Goal: Use online tool/utility: Utilize a website feature to perform a specific function

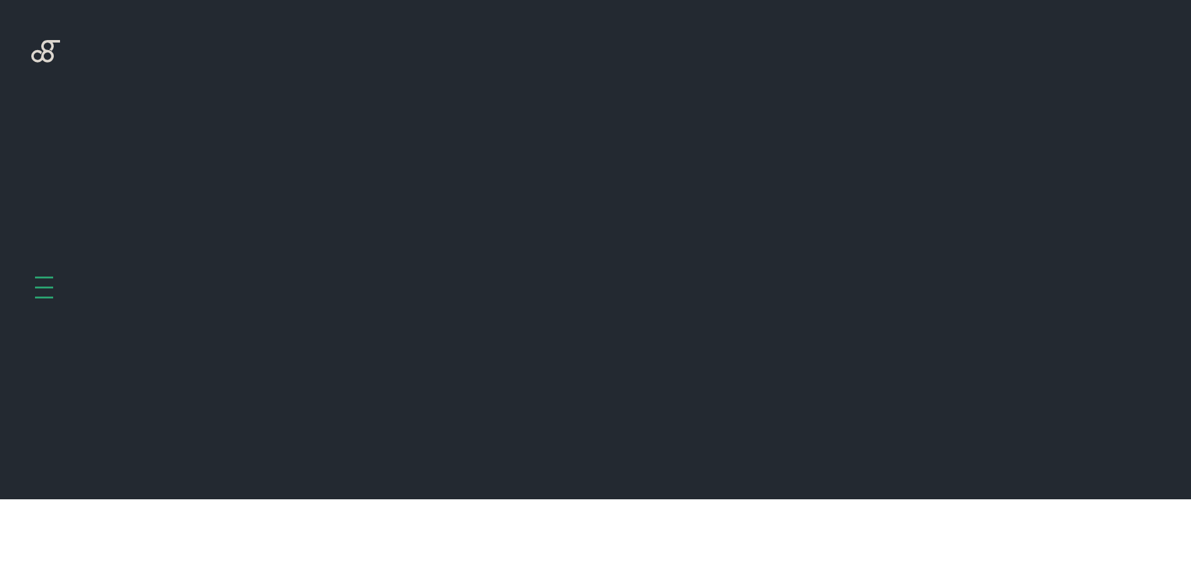
scroll to position [499, 0]
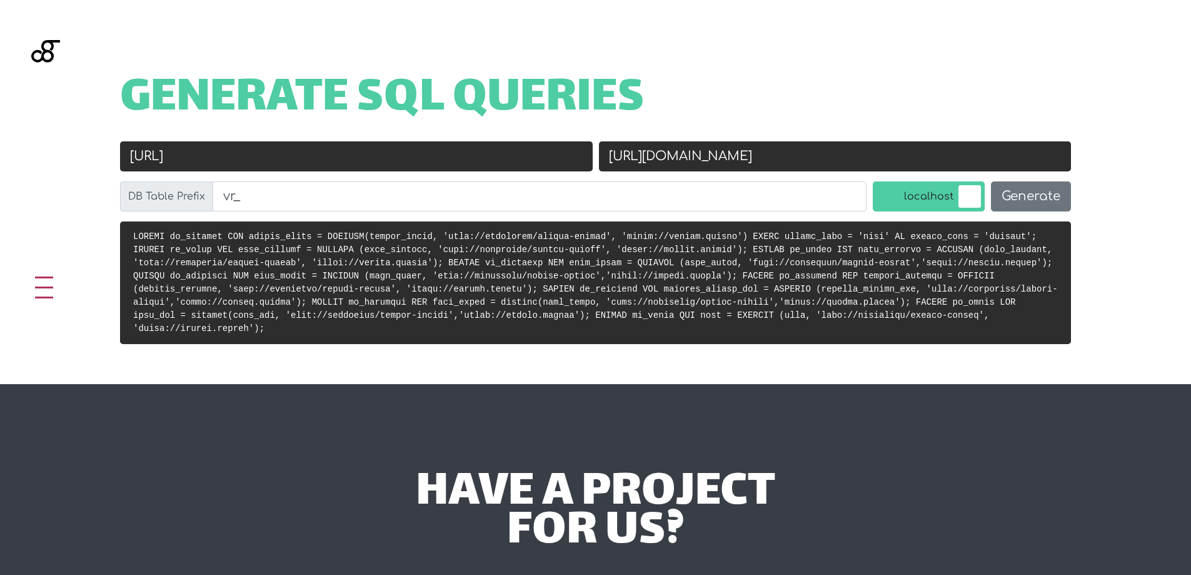
click at [670, 154] on input "[URL][DOMAIN_NAME]" at bounding box center [835, 156] width 473 height 30
paste input "[DOMAIN_NAME][URL]"
type input "[URL][DOMAIN_NAME]"
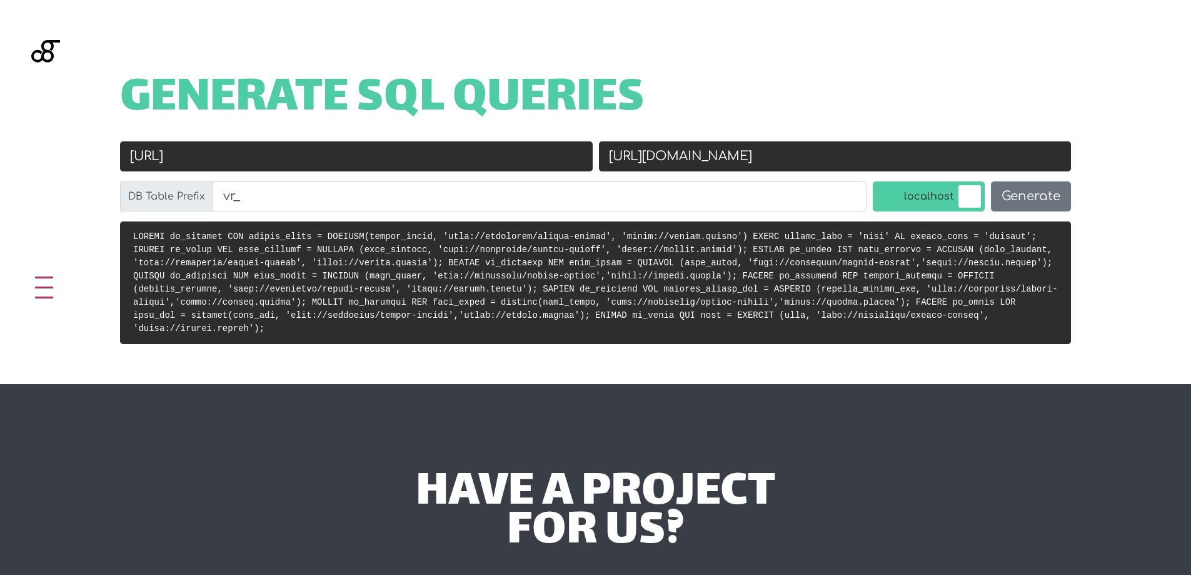
click at [339, 157] on input "[URL]" at bounding box center [356, 156] width 473 height 30
paste input "oys"
type input "[URL]"
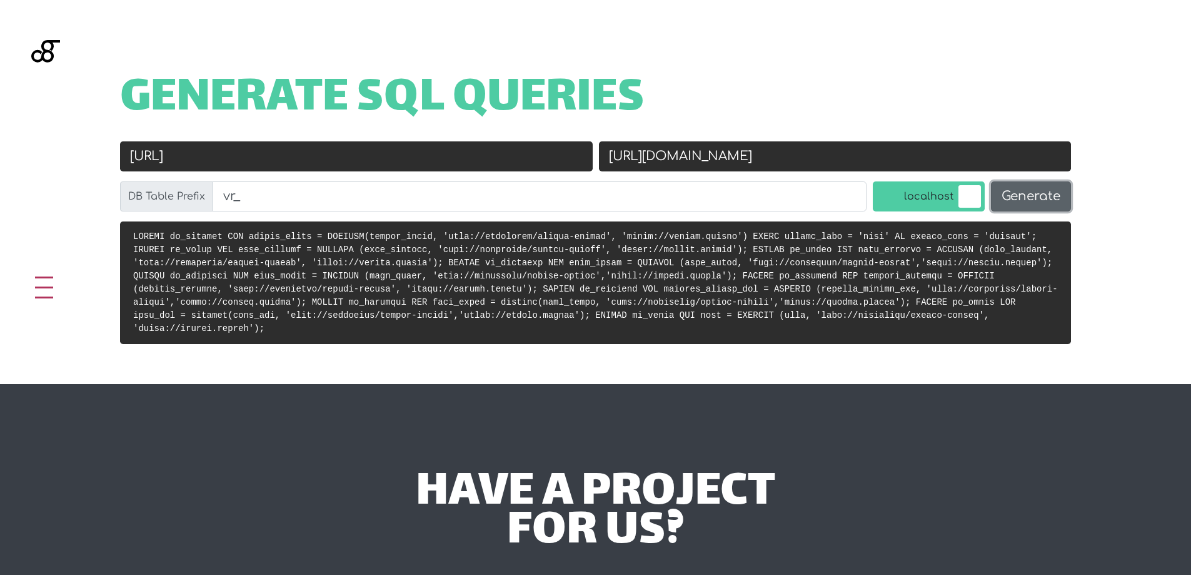
click at [1015, 196] on button "Generate" at bounding box center [1031, 196] width 80 height 30
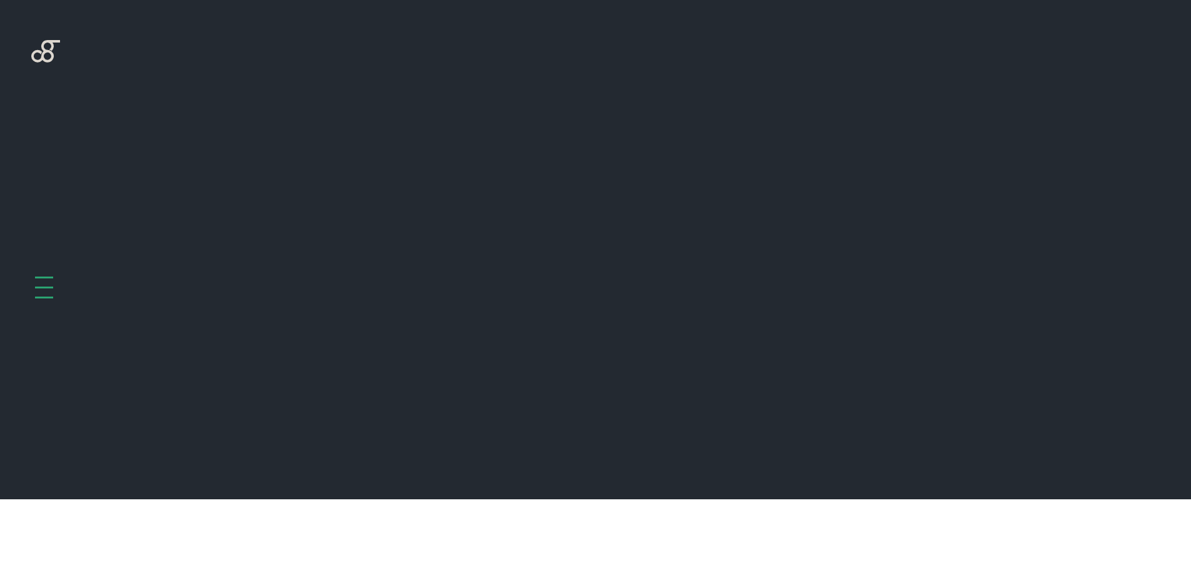
scroll to position [499, 0]
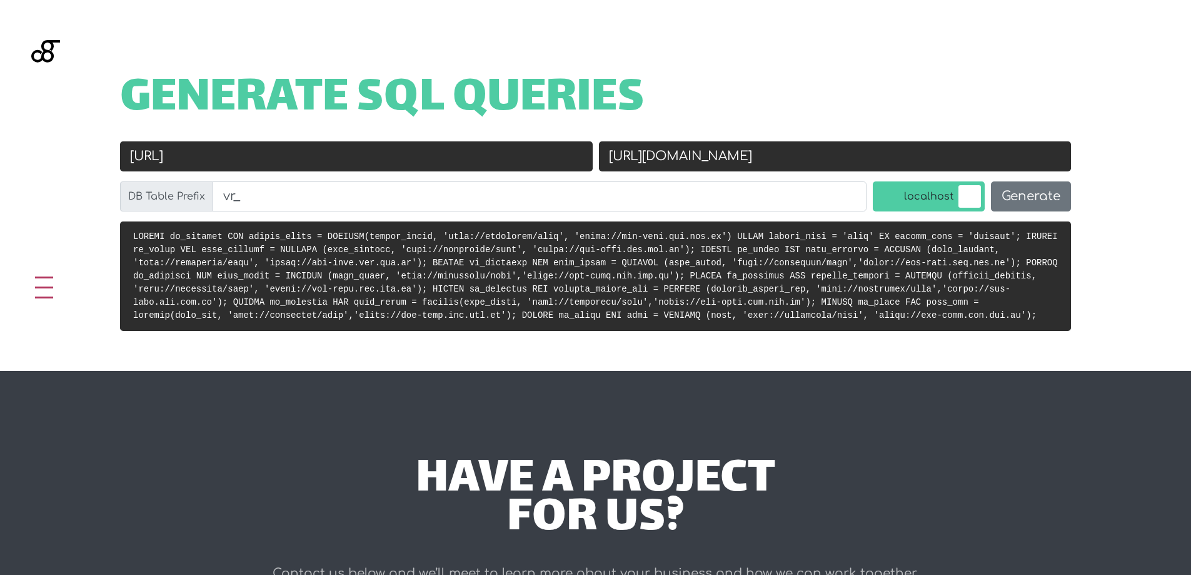
click at [1003, 231] on code at bounding box center [595, 275] width 925 height 89
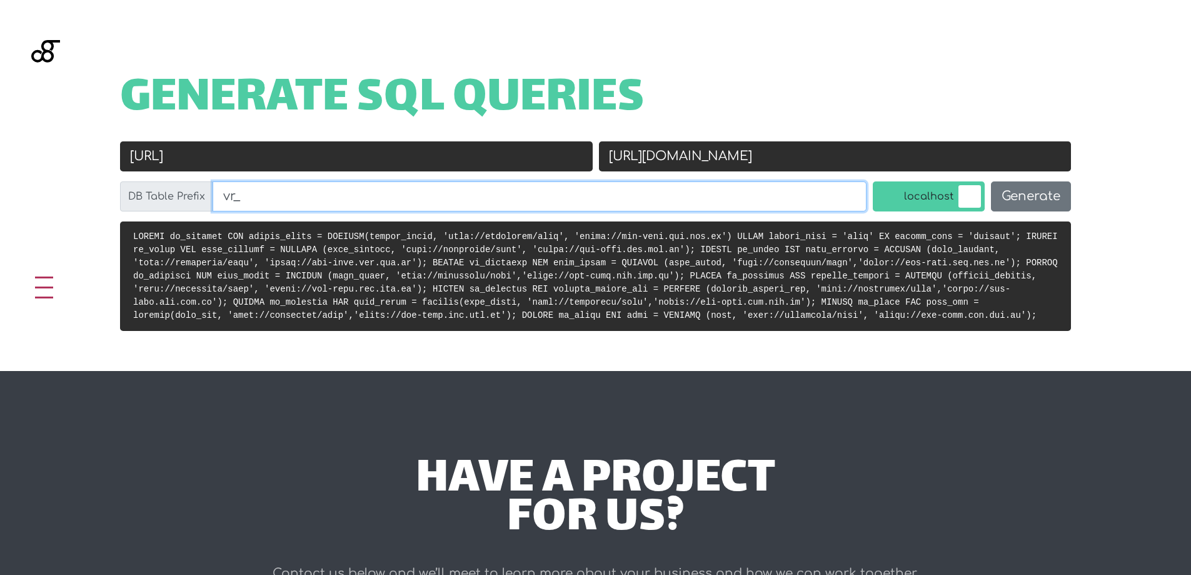
drag, startPoint x: 238, startPoint y: 189, endPoint x: 212, endPoint y: 183, distance: 26.4
click at [213, 183] on input "vr_" at bounding box center [540, 196] width 654 height 30
type input "ms_"
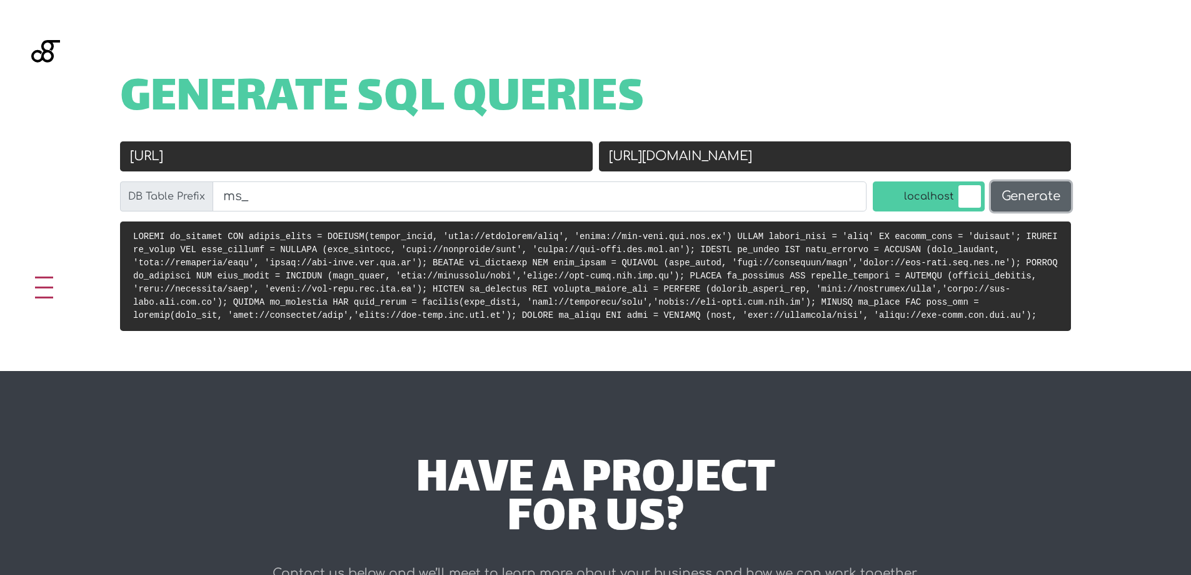
click at [1016, 201] on button "Generate" at bounding box center [1031, 196] width 80 height 30
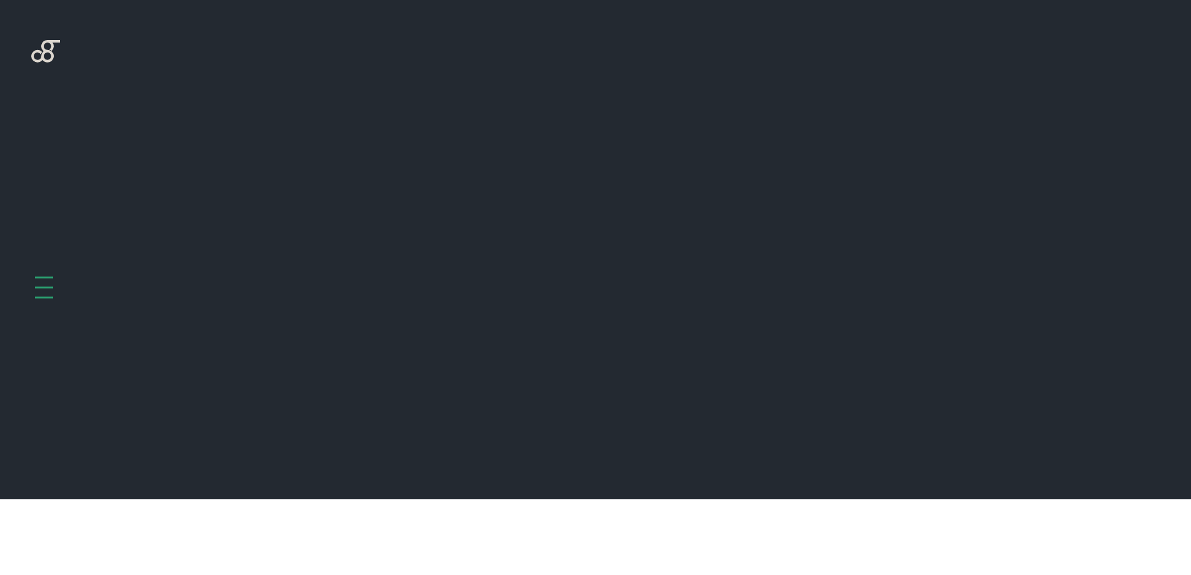
scroll to position [499, 0]
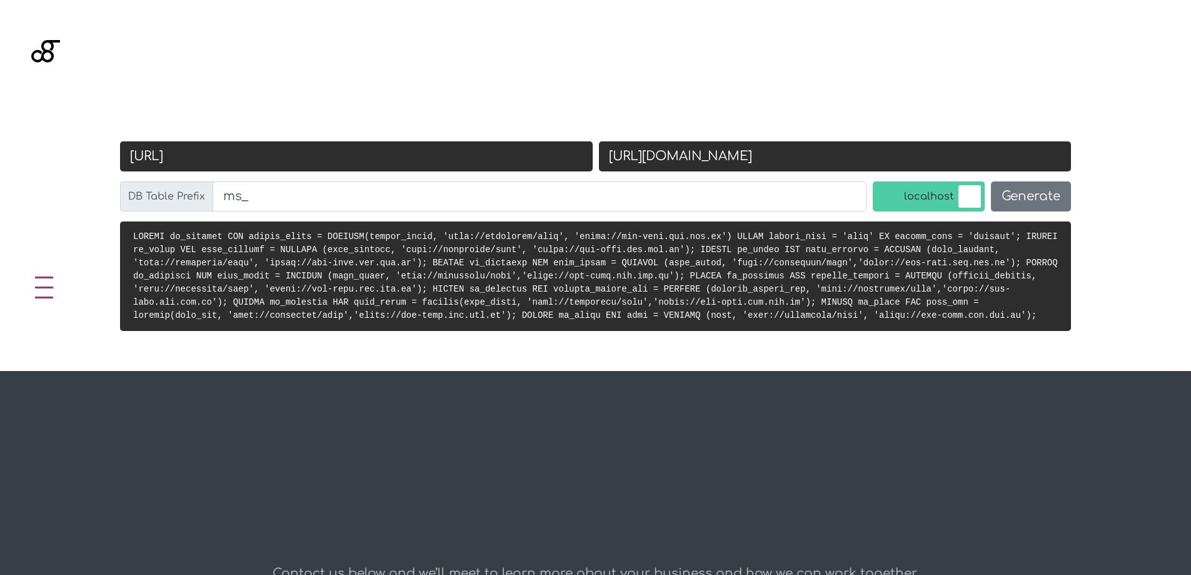
click at [999, 243] on pre at bounding box center [595, 275] width 951 height 109
